Goal: Navigation & Orientation: Find specific page/section

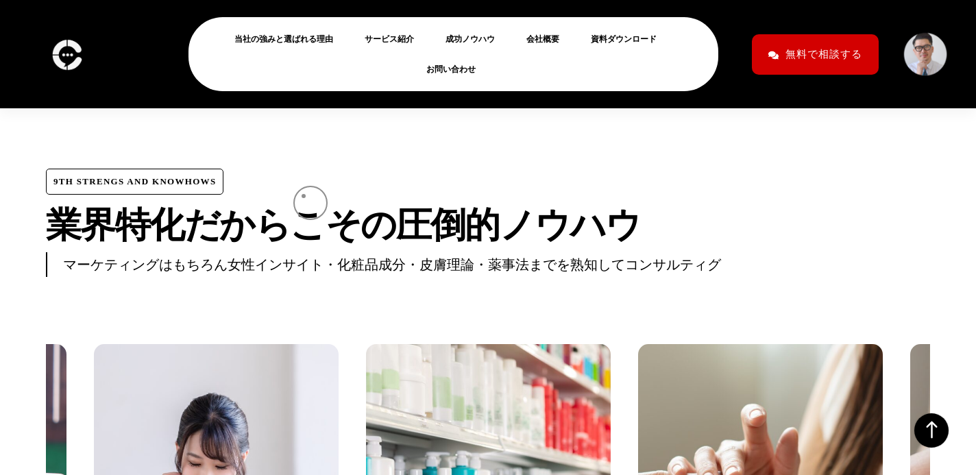
scroll to position [4788, 0]
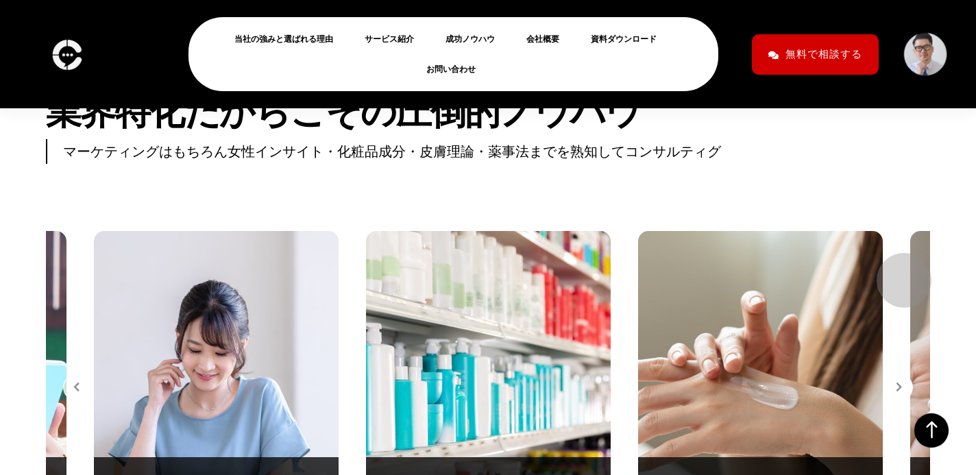
click at [897, 382] on icon "button" at bounding box center [898, 386] width 5 height 9
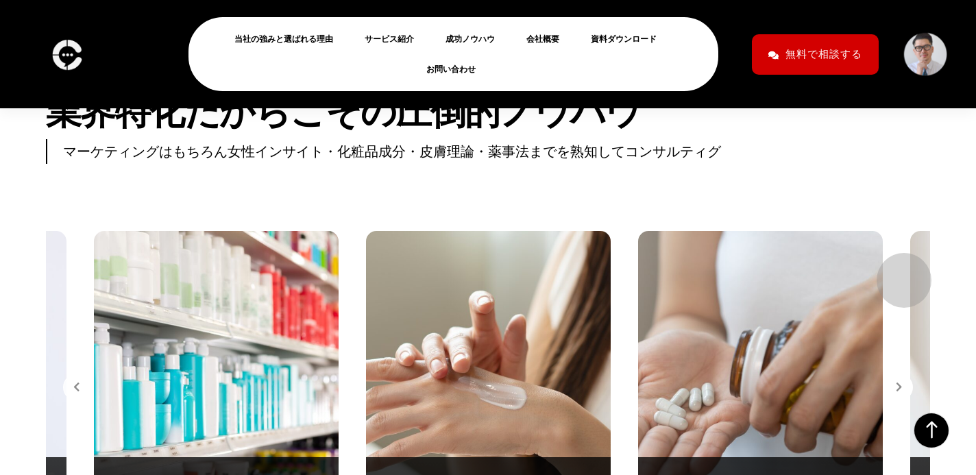
click at [897, 382] on icon "button" at bounding box center [898, 386] width 5 height 9
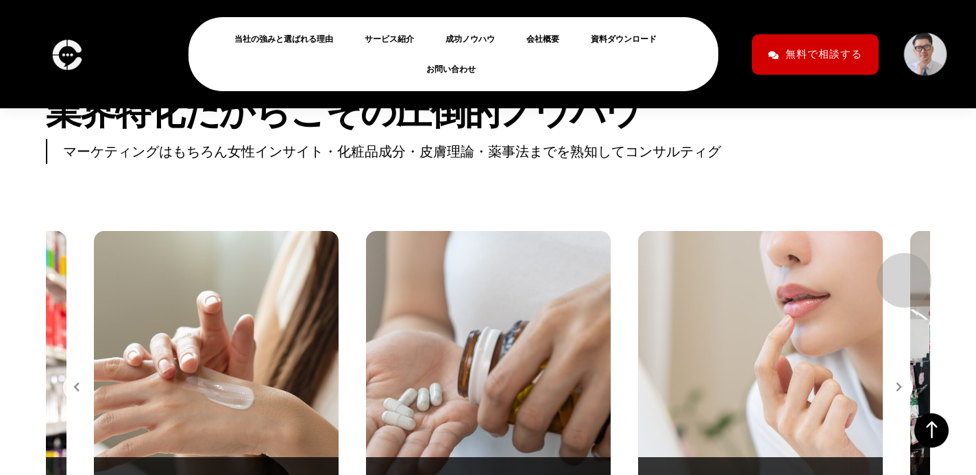
click at [897, 382] on icon "button" at bounding box center [898, 386] width 5 height 9
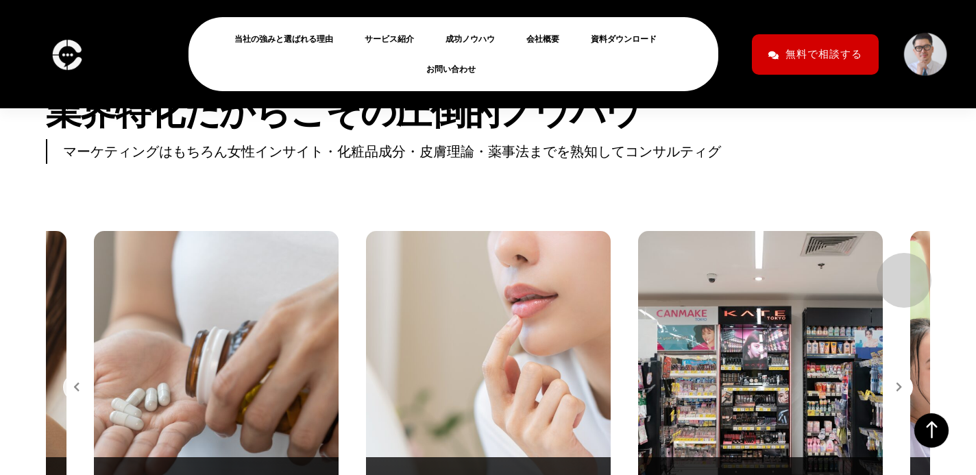
click at [897, 382] on icon "button" at bounding box center [898, 386] width 5 height 9
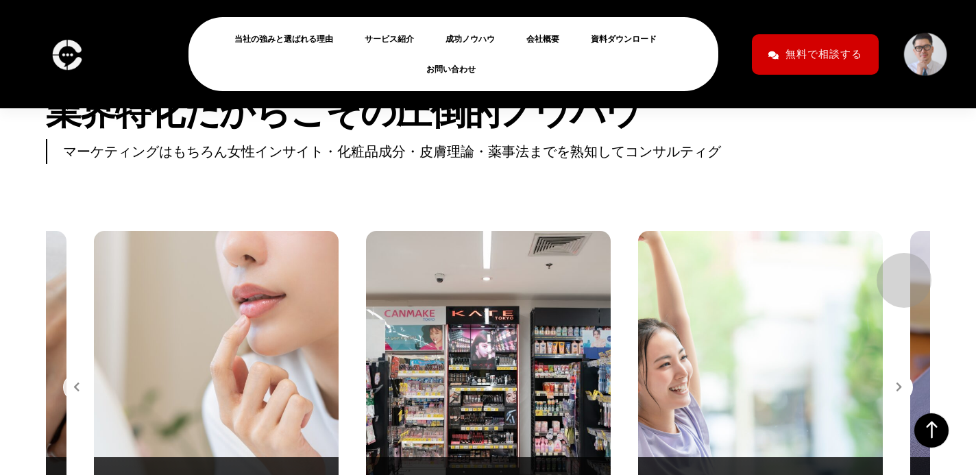
click at [897, 382] on icon "button" at bounding box center [898, 386] width 5 height 9
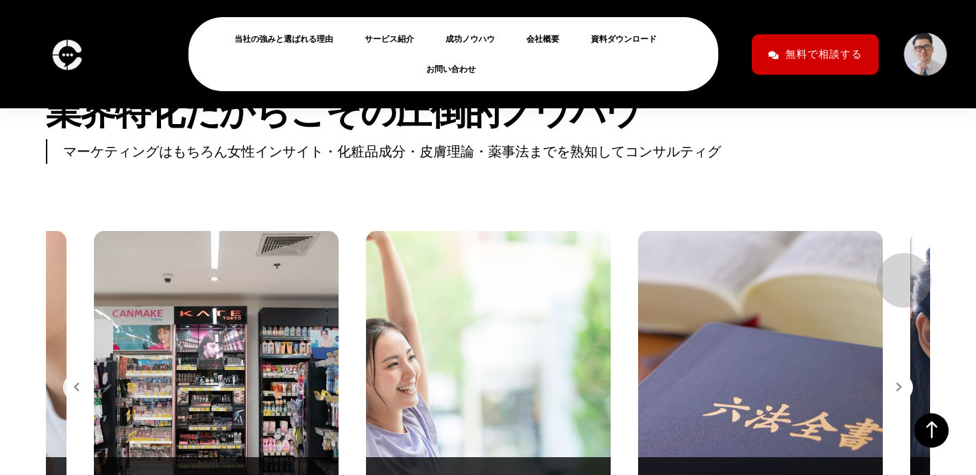
click at [897, 382] on icon "button" at bounding box center [898, 386] width 5 height 9
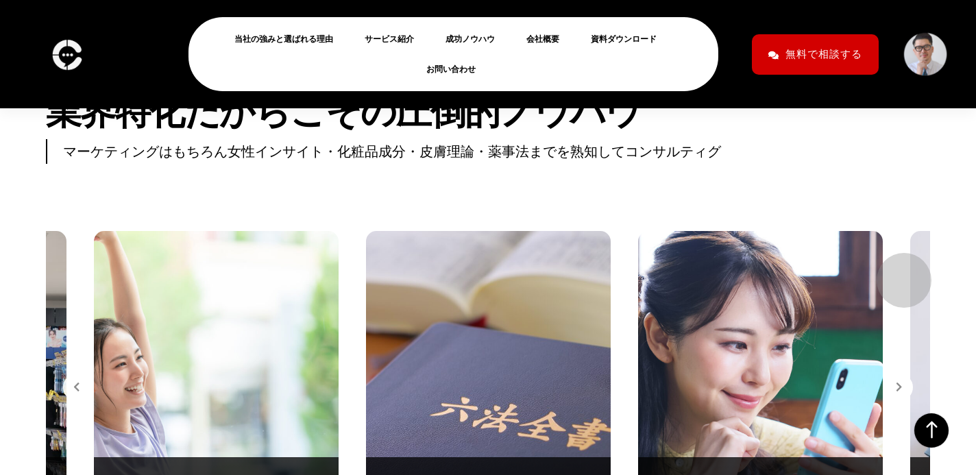
click at [897, 382] on icon "button" at bounding box center [898, 386] width 5 height 9
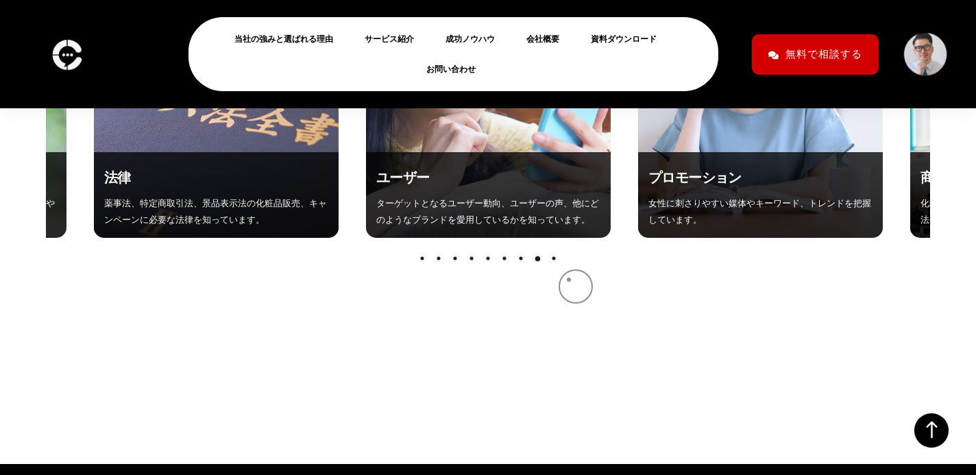
scroll to position [5119, 0]
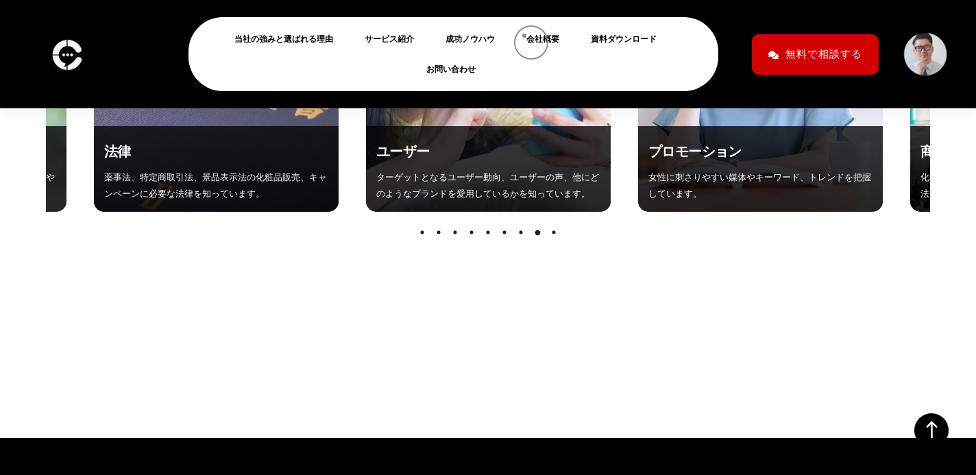
click at [524, 36] on li "会社概要" at bounding box center [548, 39] width 58 height 30
click at [531, 36] on link "会社概要" at bounding box center [548, 39] width 44 height 16
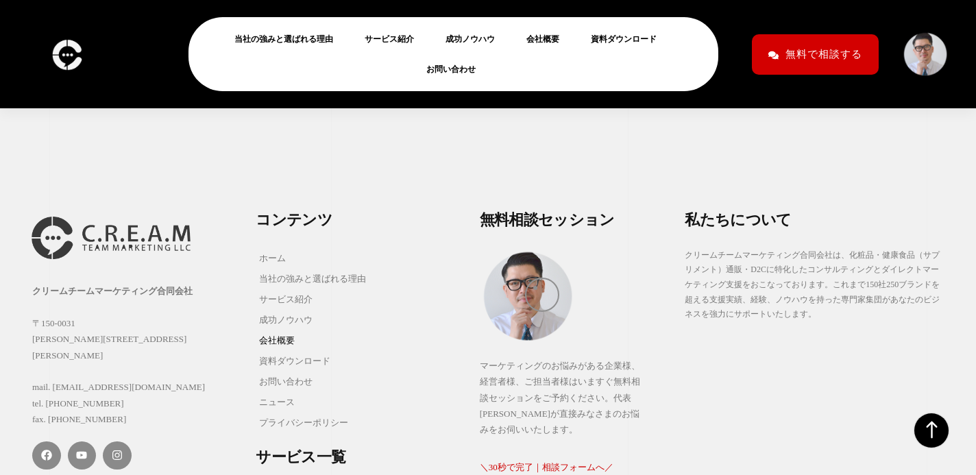
scroll to position [7891, 0]
